Goal: Obtain resource: Download file/media

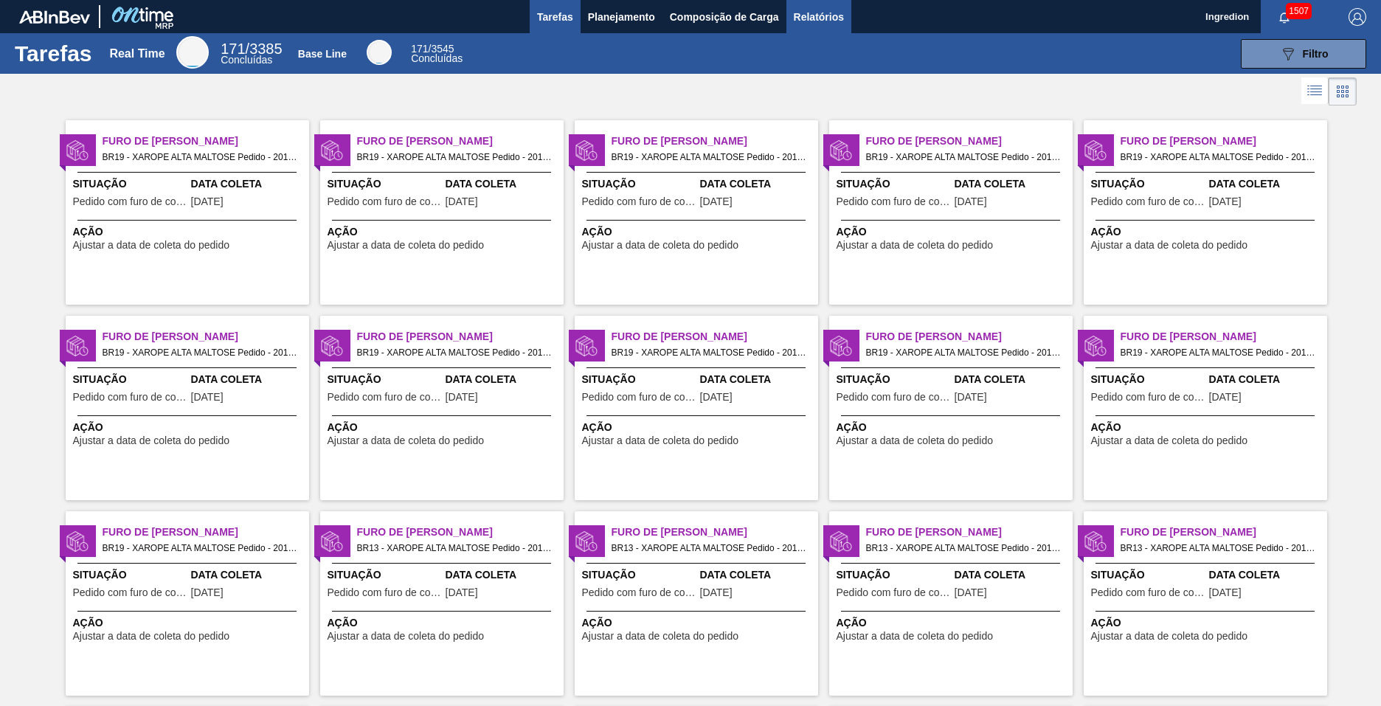
click at [817, 16] on span "Relatórios" at bounding box center [819, 17] width 50 height 18
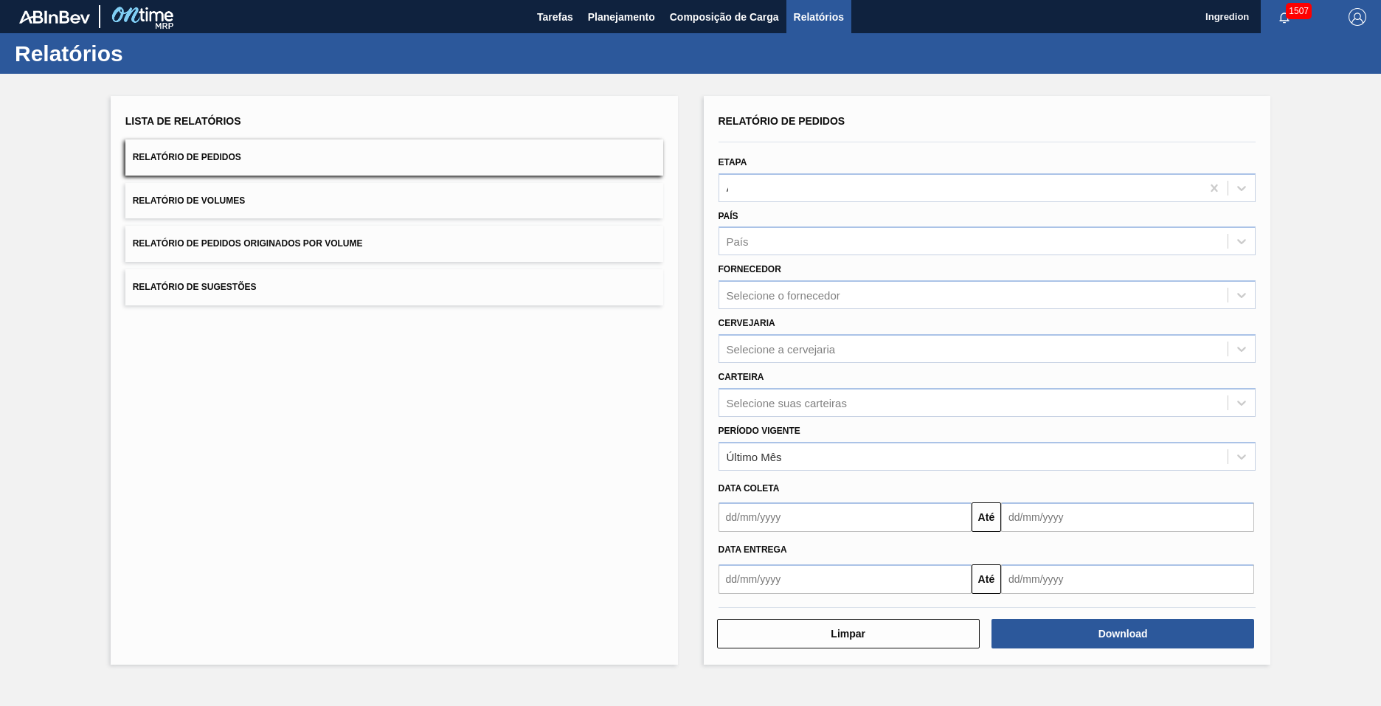
type input "Aguardando Faturamento"
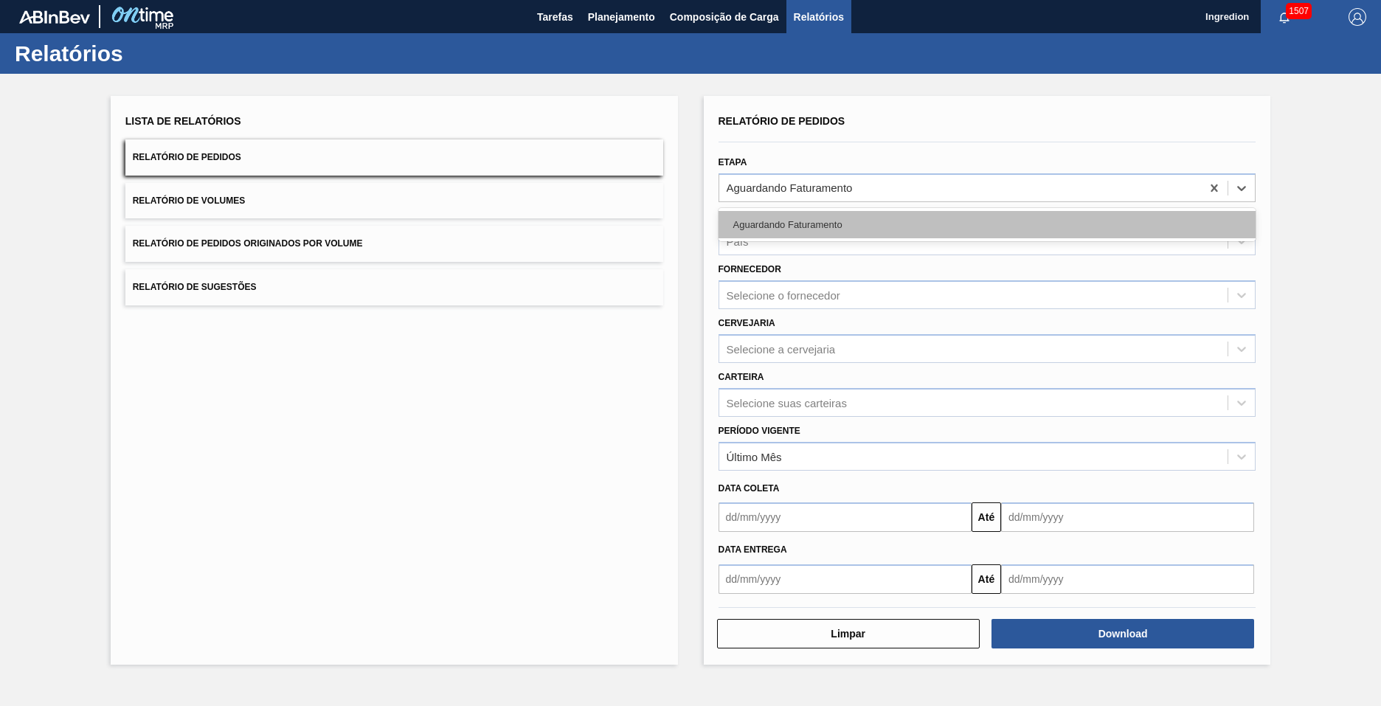
click at [986, 224] on div "Aguardando Faturamento" at bounding box center [988, 224] width 538 height 27
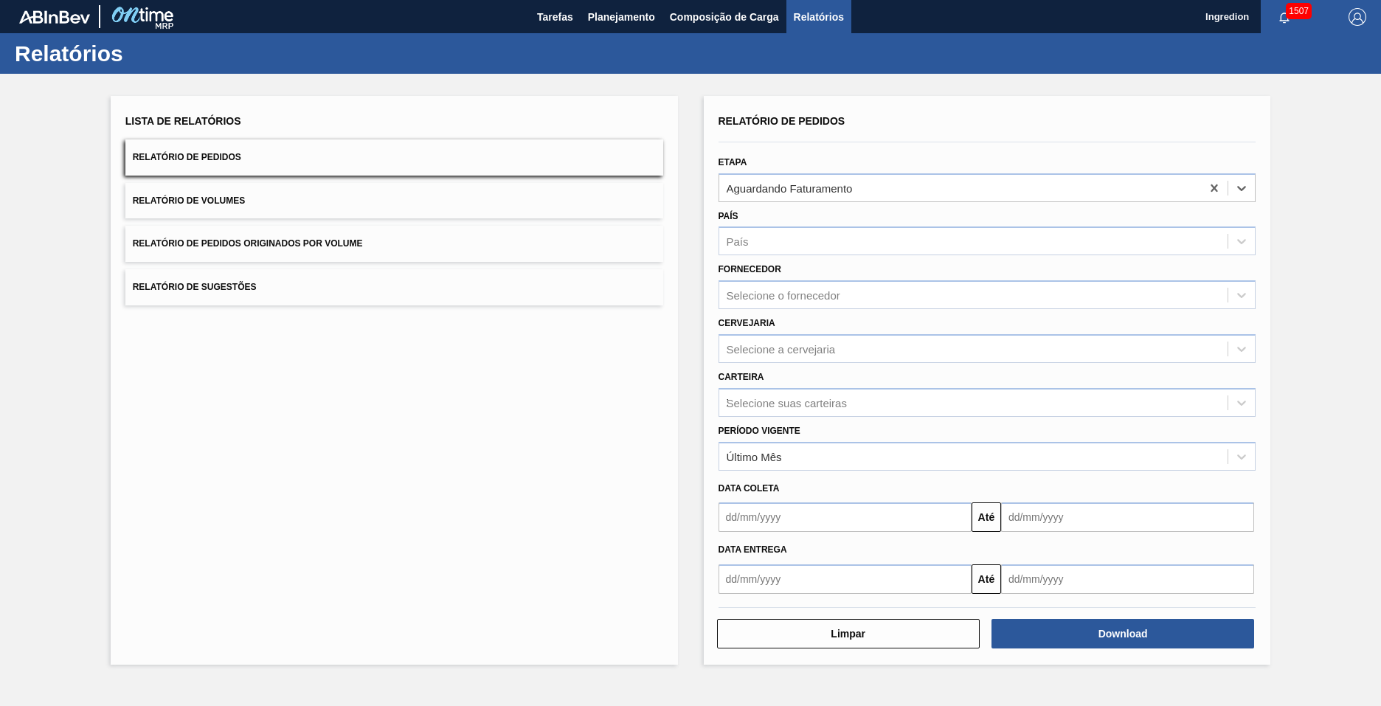
type input "Xarope"
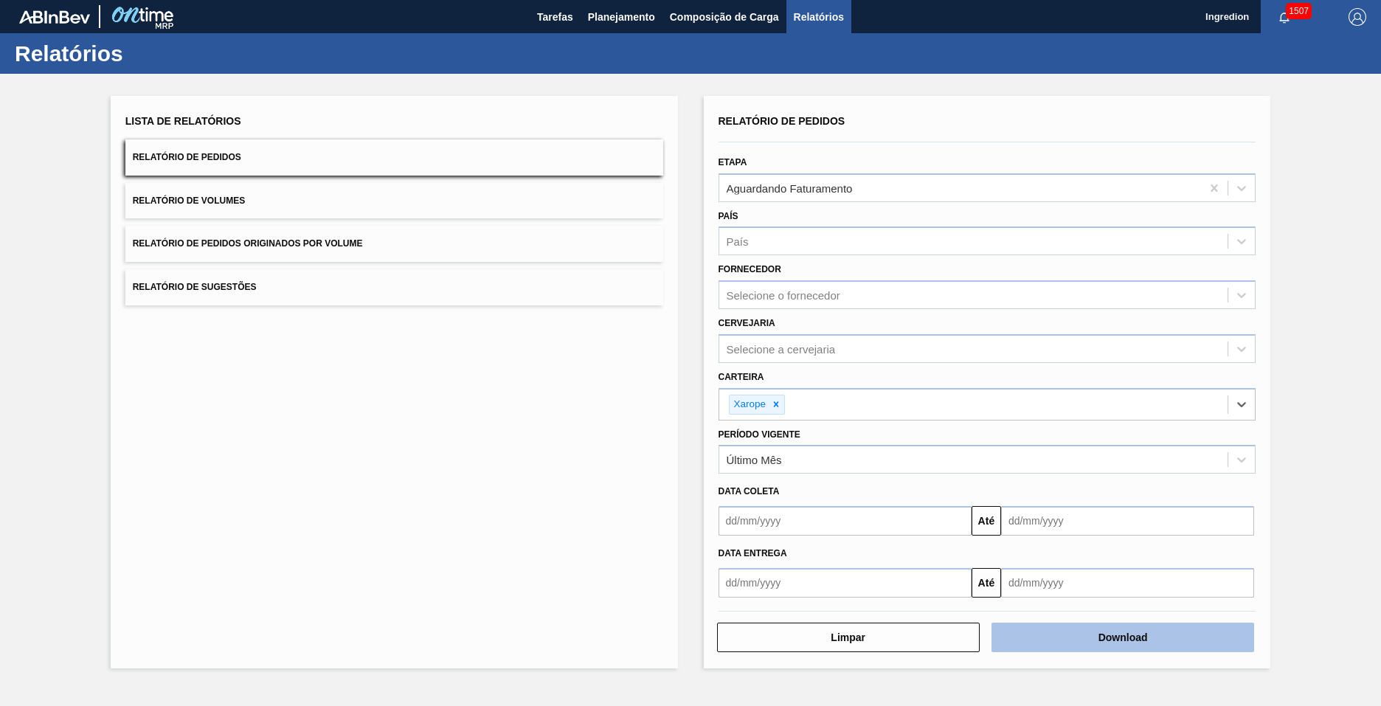
click at [1123, 637] on button "Download" at bounding box center [1123, 638] width 263 height 30
